Goal: Task Accomplishment & Management: Complete application form

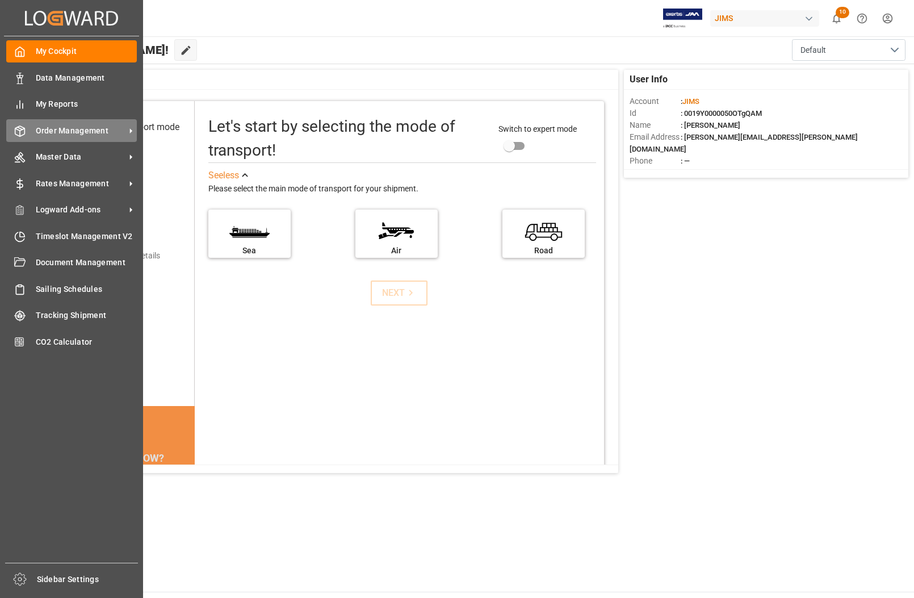
click at [61, 132] on span "Order Management" at bounding box center [81, 131] width 90 height 12
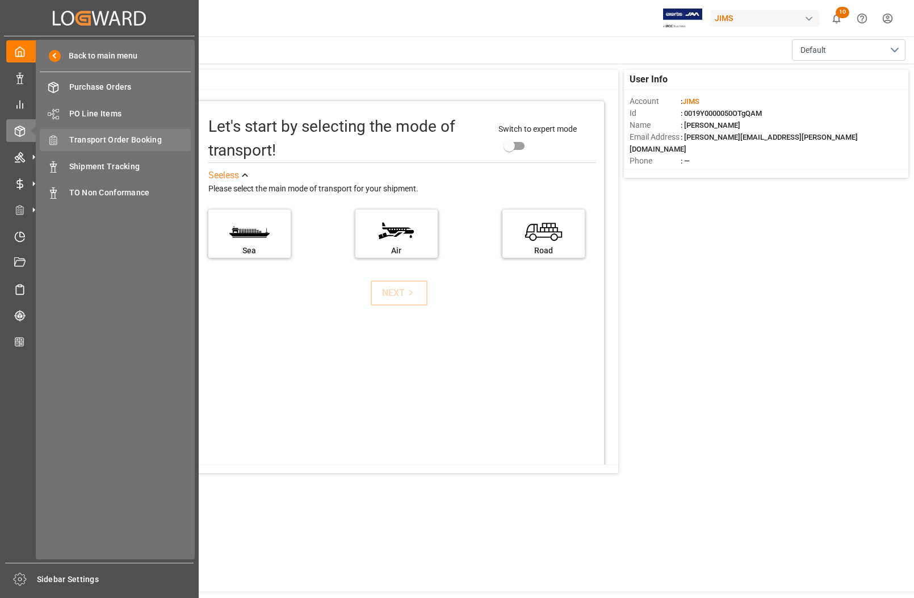
click at [108, 137] on span "Transport Order Booking" at bounding box center [130, 140] width 122 height 12
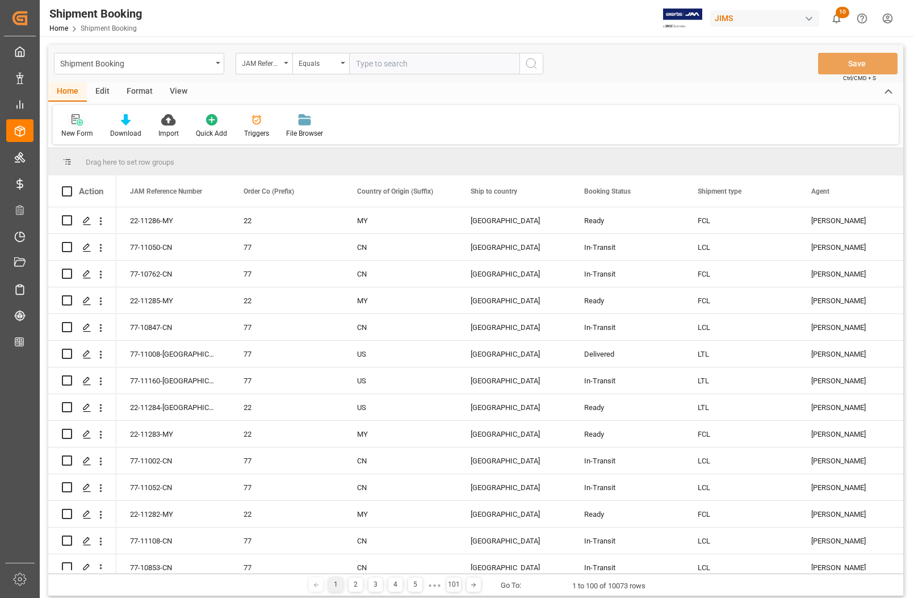
click at [77, 128] on div "New Form" at bounding box center [77, 133] width 32 height 10
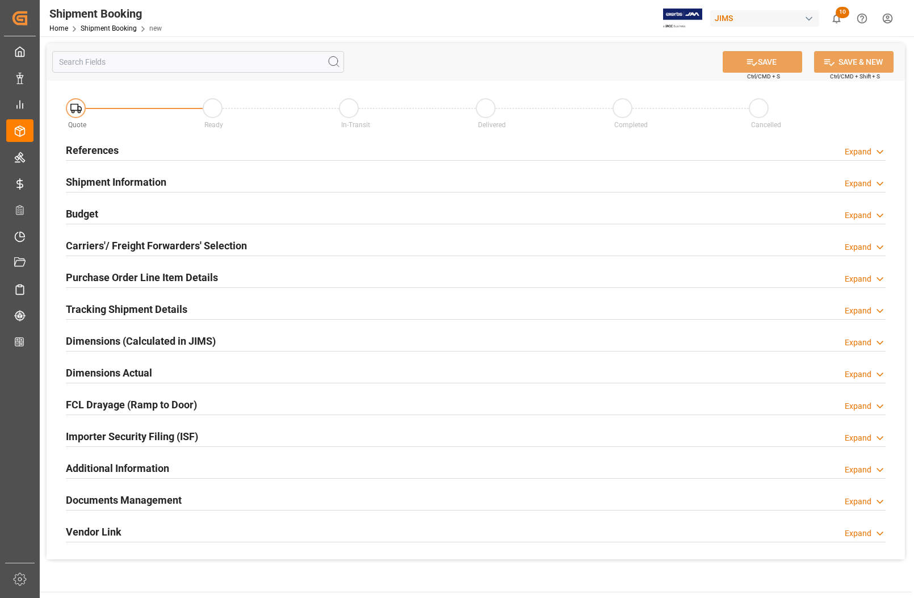
click at [80, 149] on h2 "References" at bounding box center [92, 150] width 53 height 15
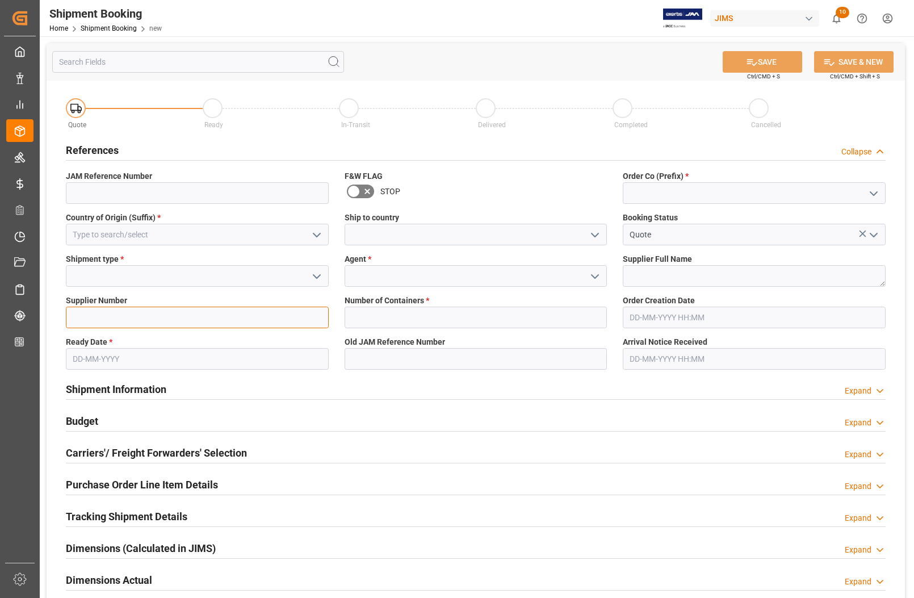
click at [86, 313] on input at bounding box center [197, 318] width 263 height 22
type input "771448"
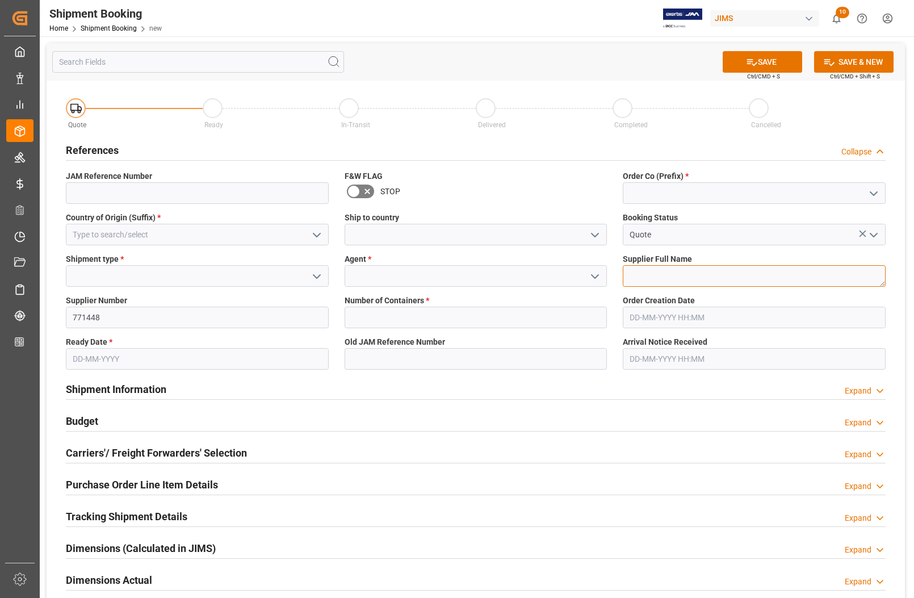
click at [652, 275] on textarea at bounding box center [754, 276] width 263 height 22
type textarea "Whosfit - Renpho"
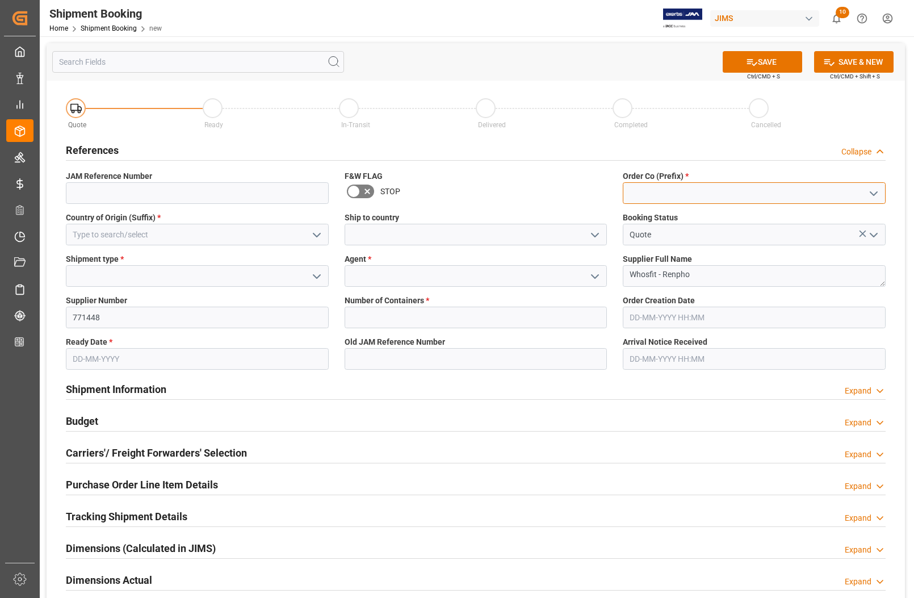
click at [710, 186] on input at bounding box center [754, 193] width 263 height 22
click at [872, 195] on icon "open menu" at bounding box center [874, 194] width 14 height 14
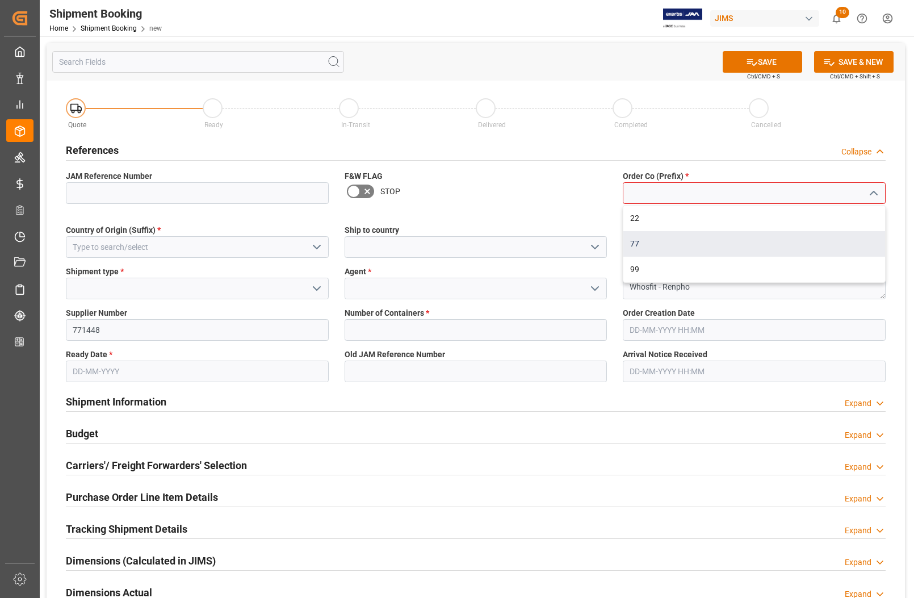
click at [722, 240] on div "77" at bounding box center [754, 244] width 262 height 26
type input "77"
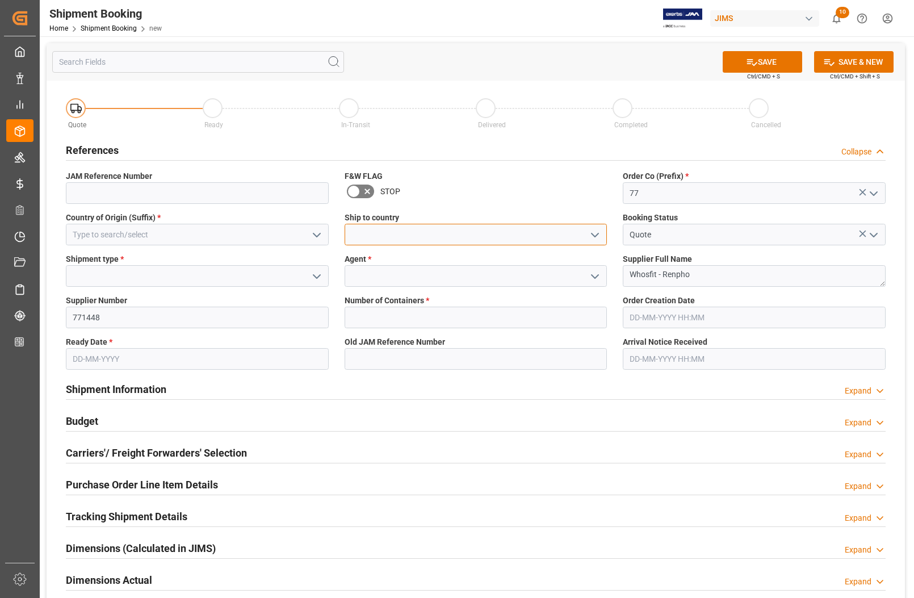
click at [461, 228] on input at bounding box center [476, 235] width 263 height 22
click at [594, 230] on icon "open menu" at bounding box center [595, 235] width 14 height 14
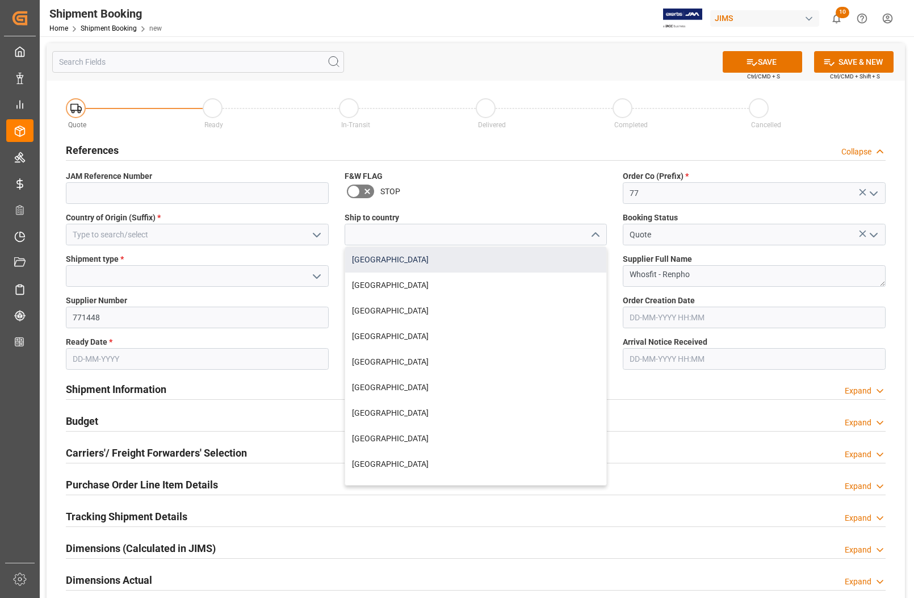
click at [411, 259] on div "[GEOGRAPHIC_DATA]" at bounding box center [476, 260] width 262 height 26
type input "[GEOGRAPHIC_DATA]"
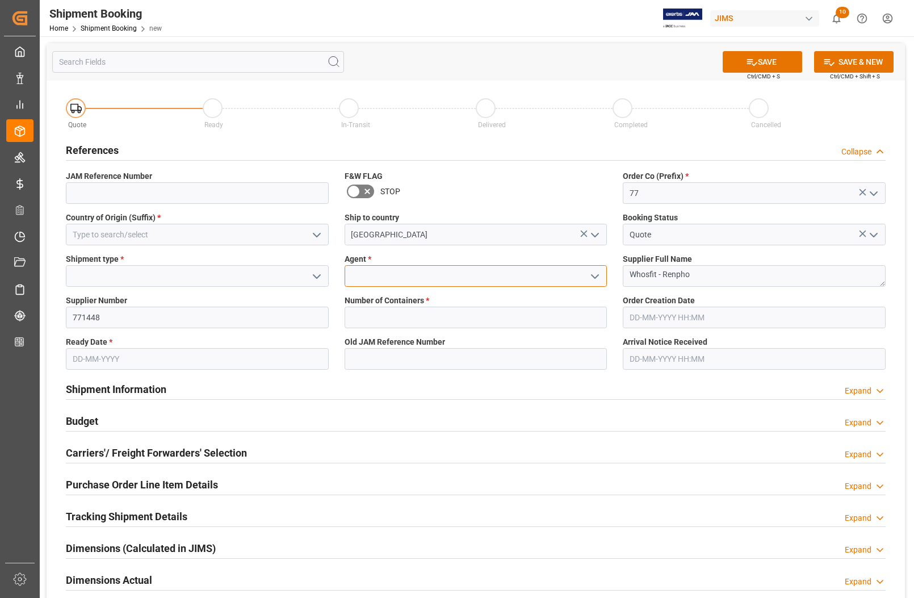
click at [403, 271] on input at bounding box center [476, 276] width 263 height 22
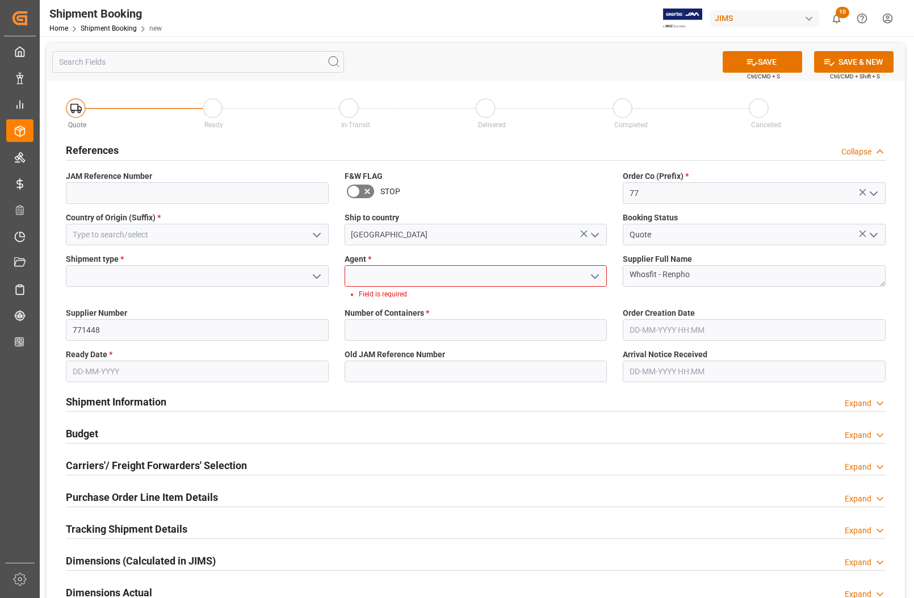
click at [594, 277] on polyline "open menu" at bounding box center [595, 276] width 7 height 3
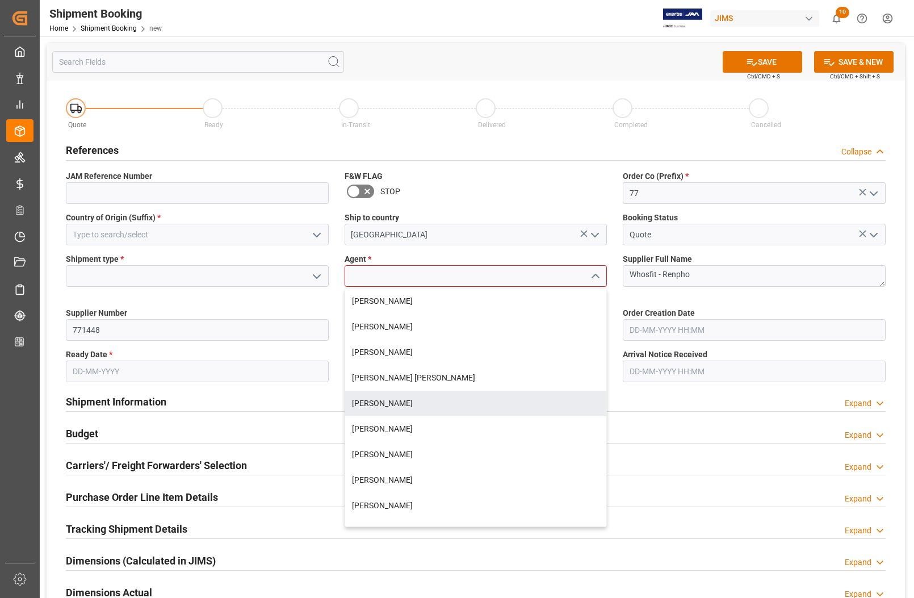
click at [432, 401] on div "[PERSON_NAME]" at bounding box center [476, 404] width 262 height 26
type input "[PERSON_NAME]"
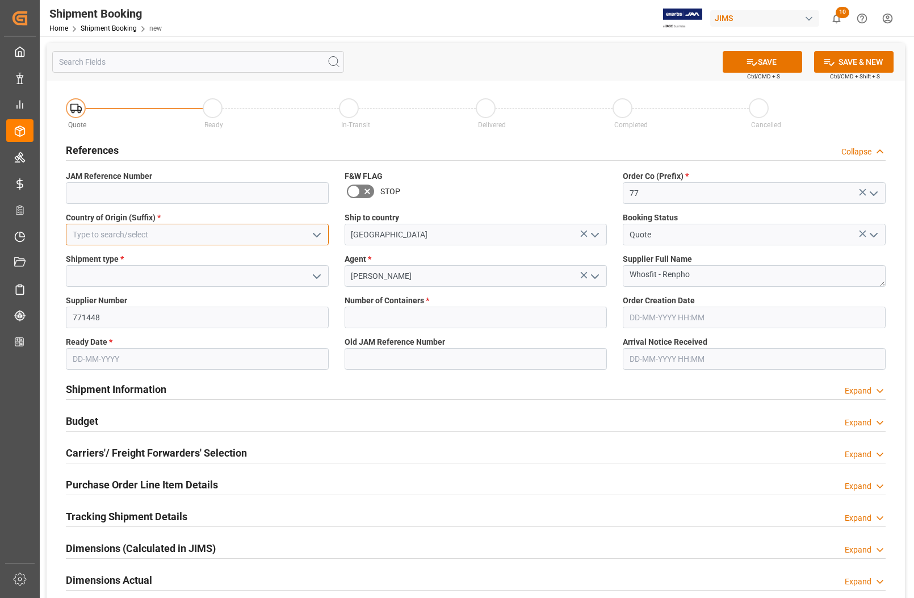
click at [173, 240] on input at bounding box center [197, 235] width 263 height 22
click at [288, 267] on div "CN" at bounding box center [197, 260] width 262 height 26
type input "CN"
click at [259, 287] on div "Shipment type *" at bounding box center [197, 269] width 279 height 41
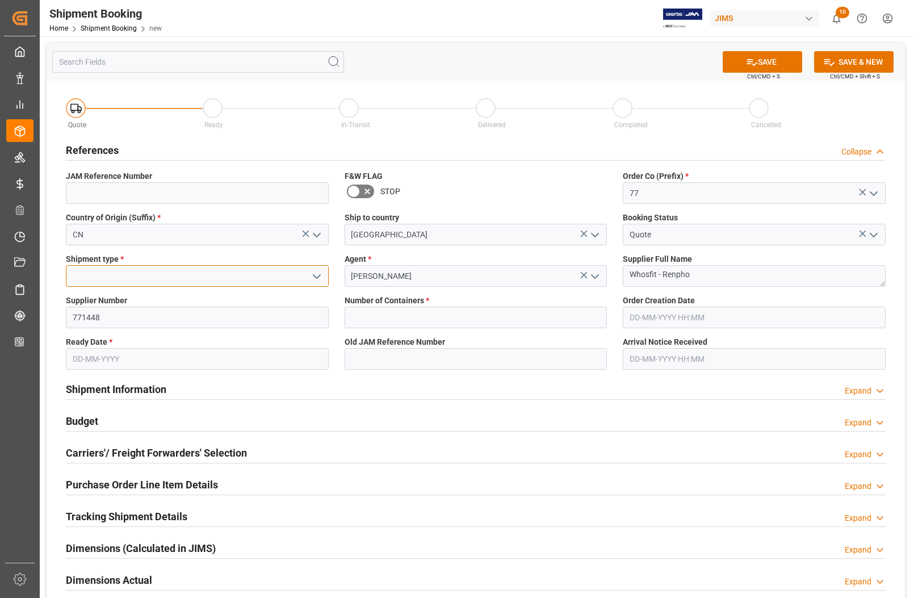
click at [253, 278] on input at bounding box center [197, 276] width 263 height 22
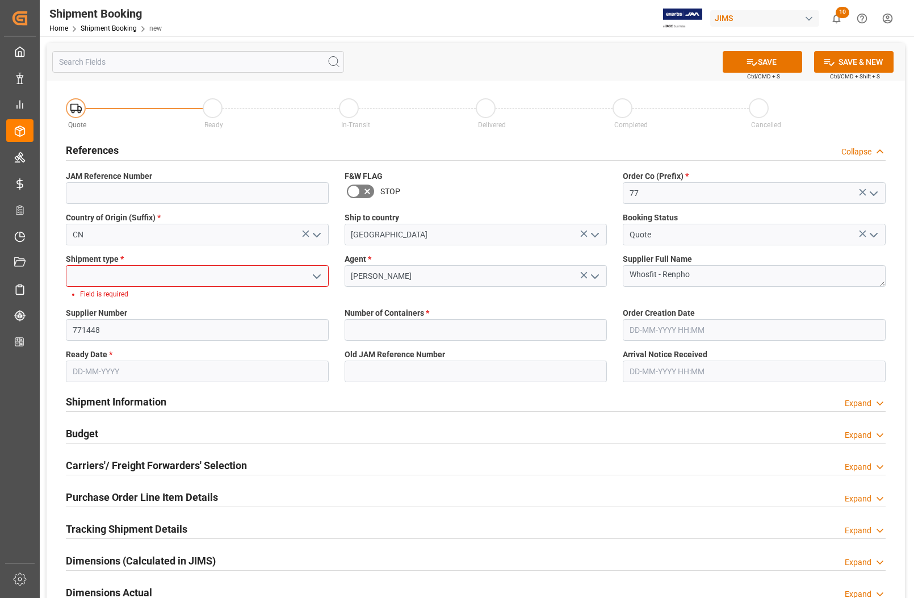
click at [313, 275] on icon "open menu" at bounding box center [317, 277] width 14 height 14
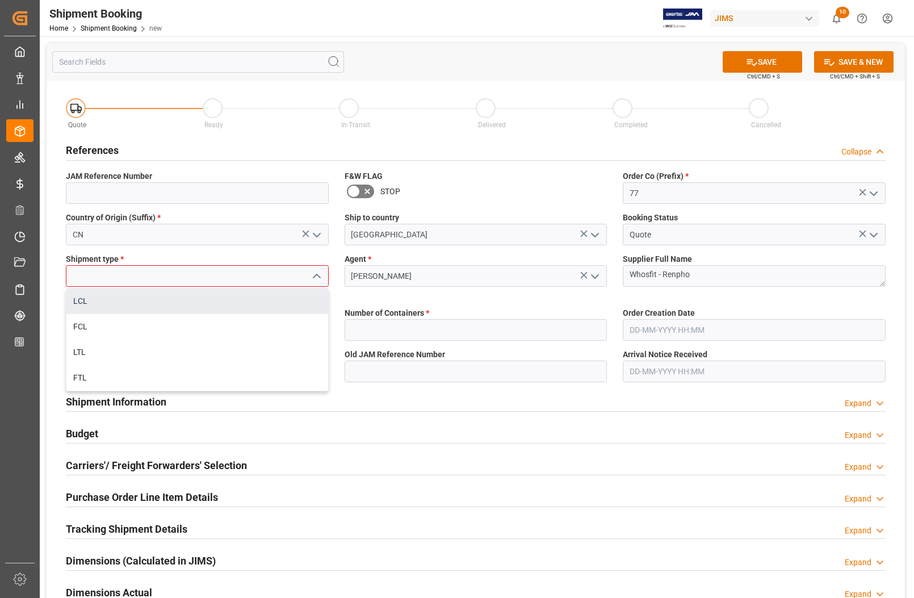
click at [154, 305] on div "LCL" at bounding box center [197, 301] width 262 height 26
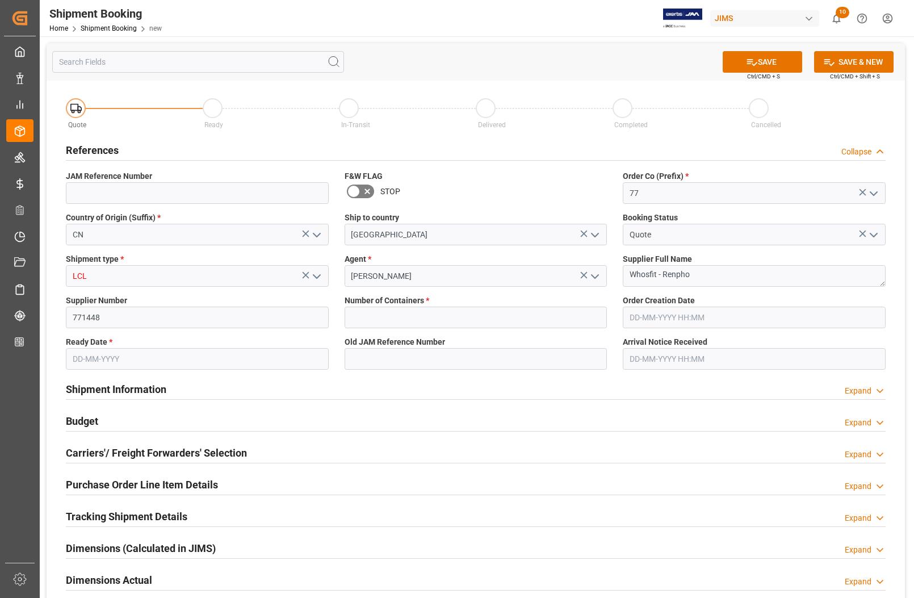
type input "LCL"
click at [380, 319] on input "text" at bounding box center [476, 318] width 263 height 22
type input "0"
click at [112, 355] on input "text" at bounding box center [197, 359] width 263 height 22
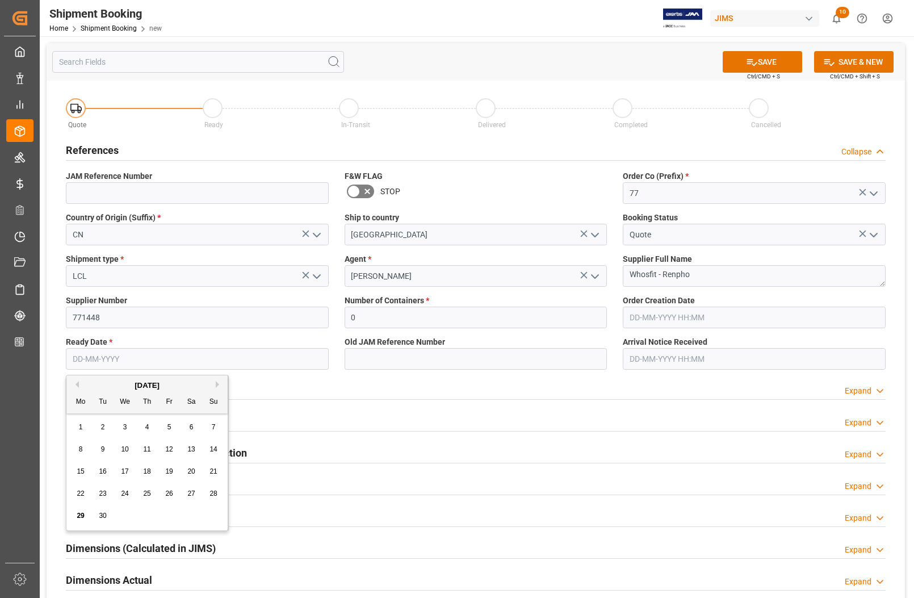
click at [70, 446] on div "8 9 10 11 12 13 14" at bounding box center [147, 449] width 155 height 22
click at [80, 517] on span "29" at bounding box center [80, 516] width 7 height 8
type input "[DATE]"
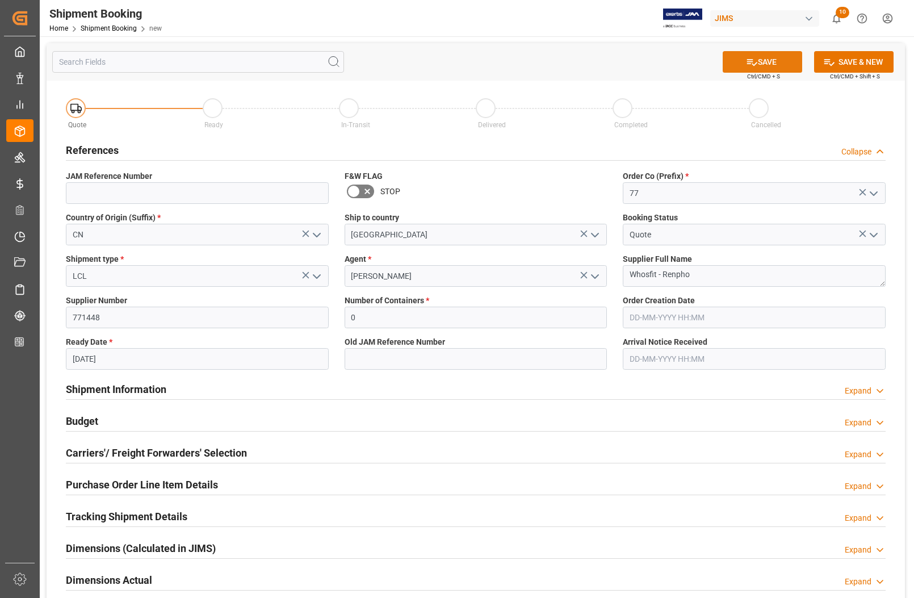
click at [777, 64] on button "SAVE" at bounding box center [762, 62] width 79 height 22
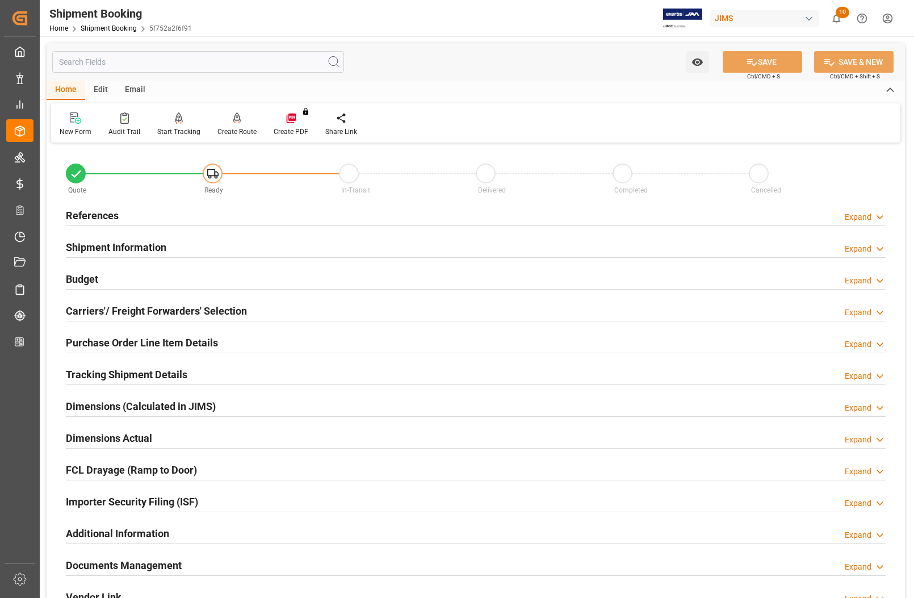
click at [86, 217] on h2 "References" at bounding box center [92, 215] width 53 height 15
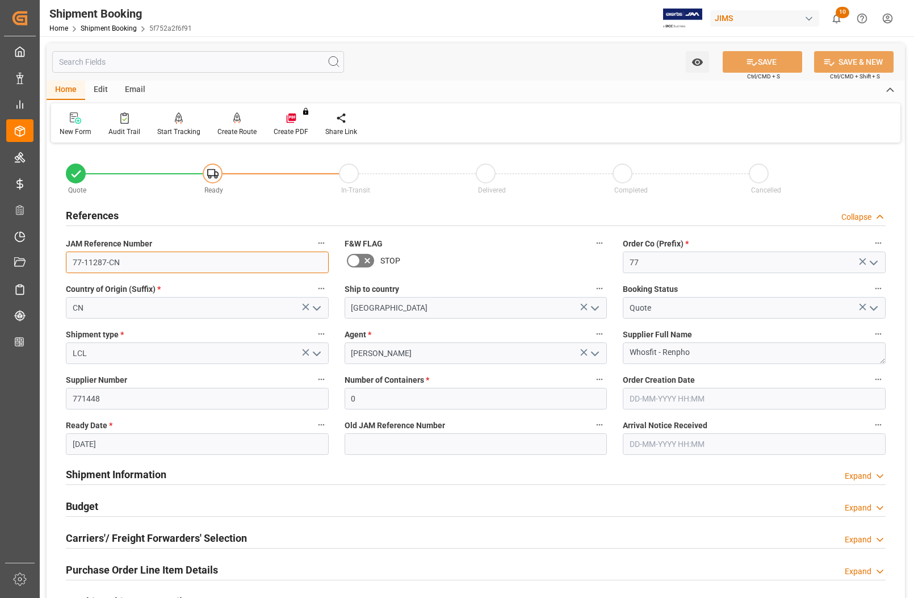
drag, startPoint x: 118, startPoint y: 266, endPoint x: 47, endPoint y: 256, distance: 71.6
click at [47, 256] on div "Quote Ready In-Transit Delivered Completed Cancelled References Collapse JAM Re…" at bounding box center [476, 499] width 858 height 706
